Goal: Transaction & Acquisition: Purchase product/service

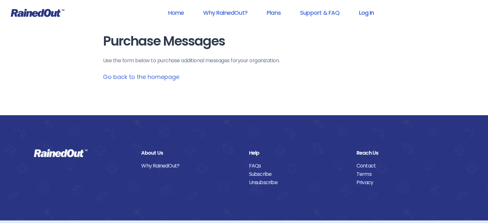
click at [365, 14] on link "Log In" at bounding box center [366, 12] width 32 height 14
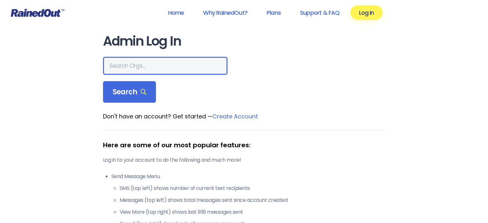
click at [173, 68] on input "text" at bounding box center [165, 66] width 124 height 18
type input "seabrook"
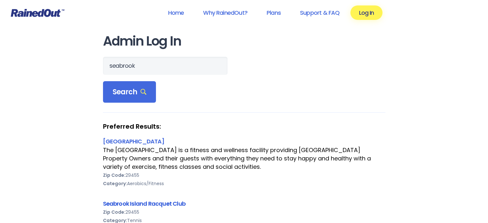
click at [138, 203] on link "Seabrook Island Racquet Club" at bounding box center [144, 203] width 82 height 8
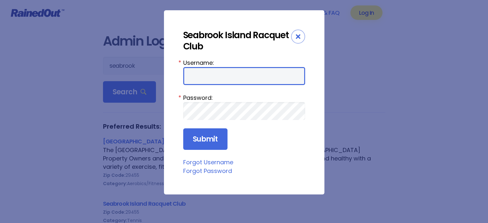
type input "racquetclub"
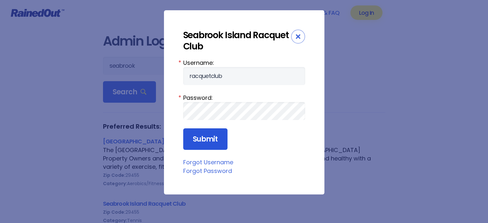
click at [210, 134] on input "Submit" at bounding box center [205, 139] width 44 height 22
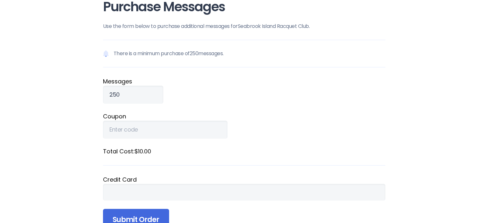
scroll to position [64, 0]
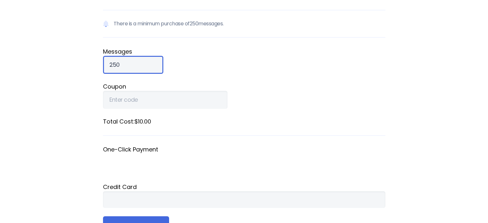
drag, startPoint x: 128, startPoint y: 64, endPoint x: 57, endPoint y: 61, distance: 70.9
click at [57, 61] on div "Home Why RainedOut? Plans Support & FAQ Log In Purchase Messages Use the form b…" at bounding box center [244, 179] width 488 height 487
type input "10000"
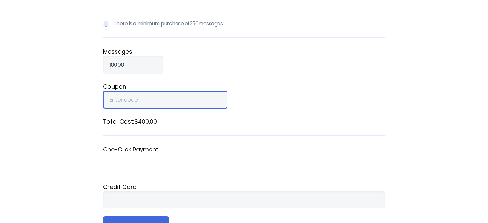
click at [135, 97] on input "Coupon" at bounding box center [165, 100] width 124 height 18
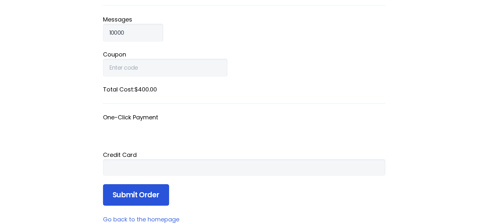
click at [156, 191] on input "Submit Order" at bounding box center [136, 195] width 66 height 22
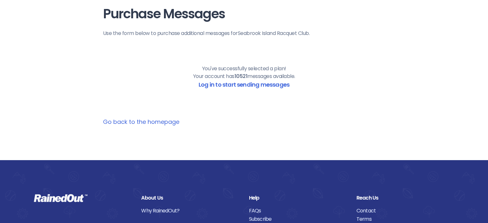
scroll to position [0, 0]
